Goal: Complete application form

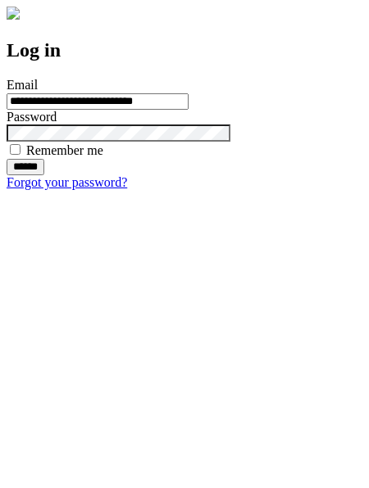
type input "**********"
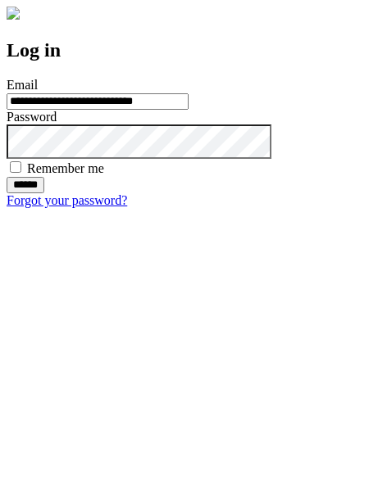
click at [44, 193] on input "******" at bounding box center [26, 185] width 38 height 16
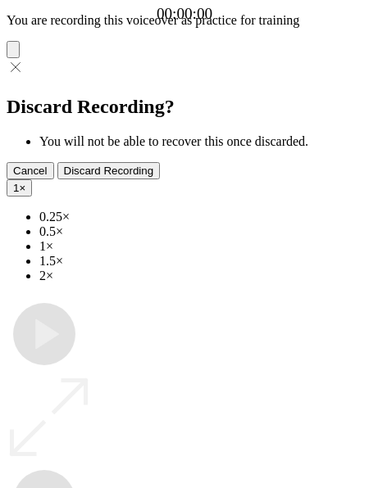
type input "**********"
